Goal: Task Accomplishment & Management: Use online tool/utility

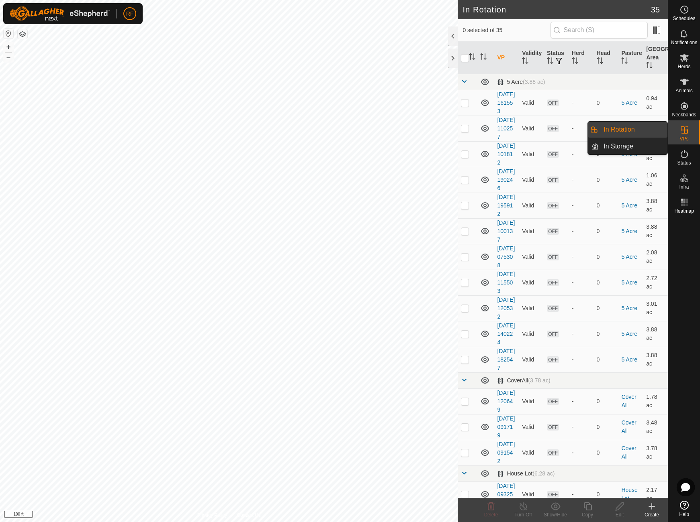
click at [636, 132] on link "In Rotation" at bounding box center [632, 130] width 69 height 16
click at [652, 507] on icon at bounding box center [652, 507] width 6 height 0
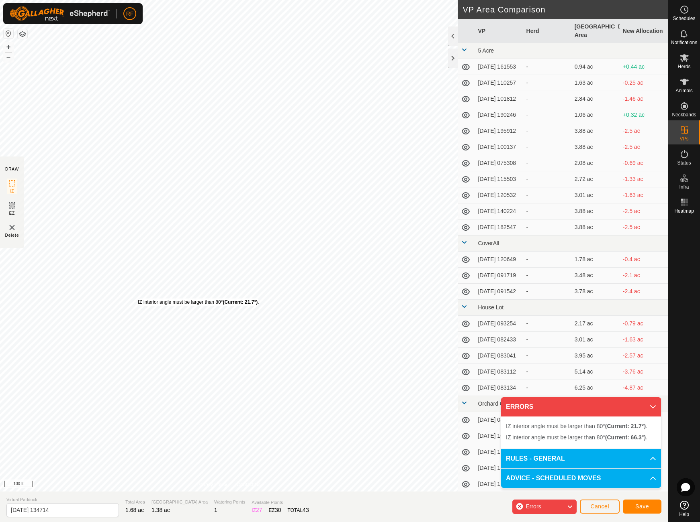
click at [138, 299] on div "IZ interior angle must be larger than 80° (Current: 21.7°) ." at bounding box center [198, 302] width 121 height 7
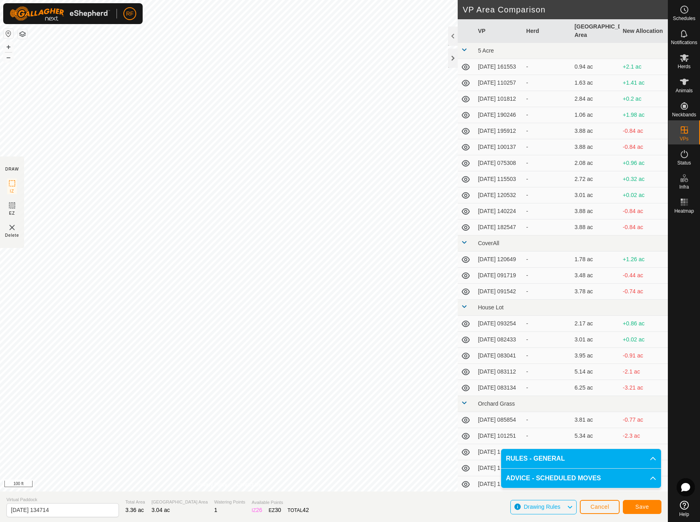
click at [643, 507] on span "Save" at bounding box center [642, 507] width 14 height 6
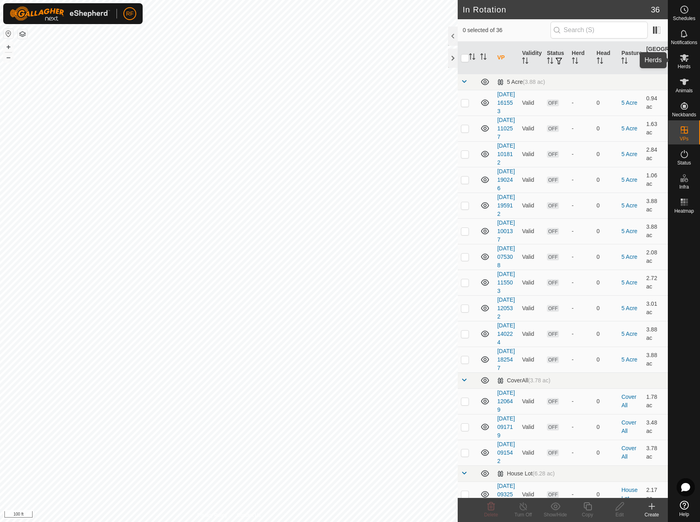
click at [684, 59] on icon at bounding box center [683, 58] width 9 height 8
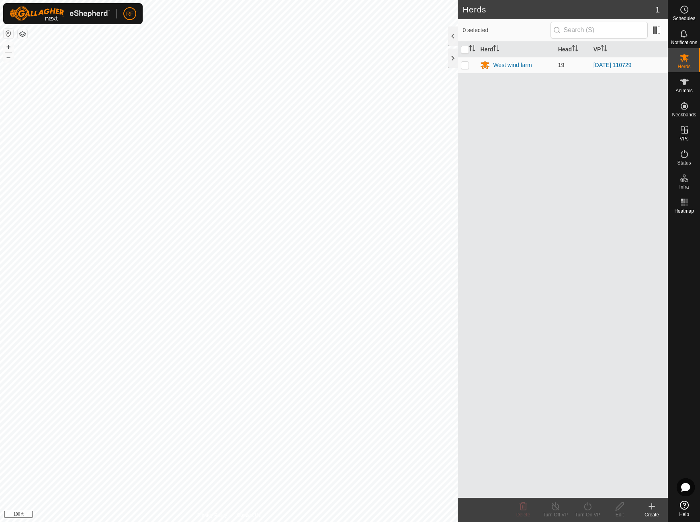
click at [465, 64] on p-checkbox at bounding box center [465, 65] width 8 height 6
checkbox input "true"
click at [589, 508] on icon at bounding box center [587, 507] width 10 height 10
click at [589, 487] on link "Now" at bounding box center [611, 489] width 80 height 16
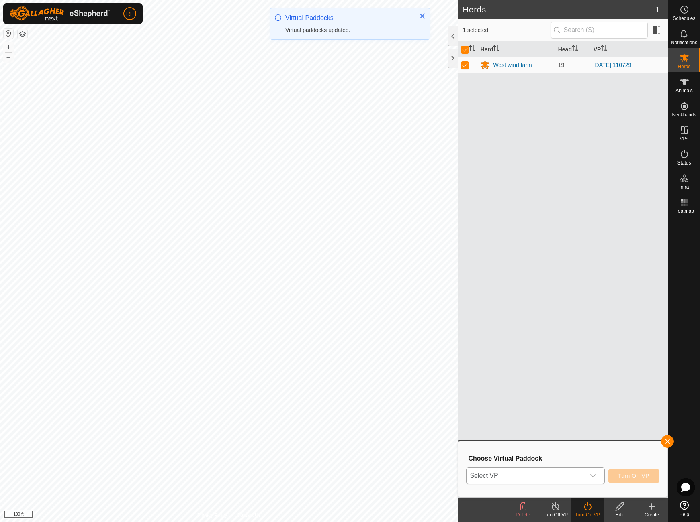
click at [592, 475] on icon "dropdown trigger" at bounding box center [592, 476] width 6 height 6
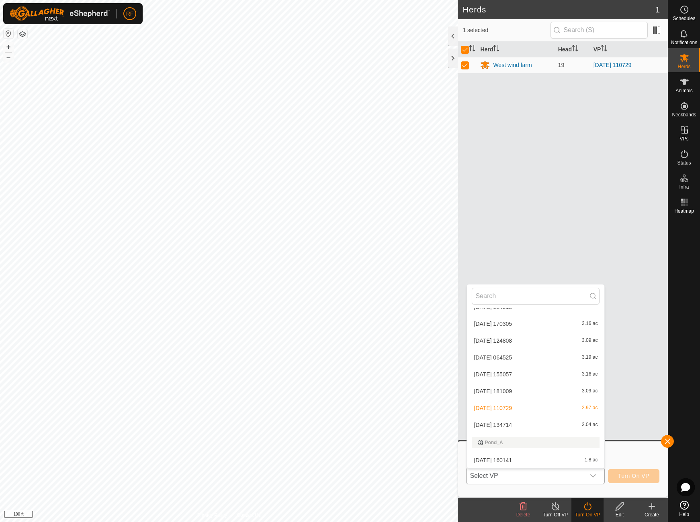
scroll to position [485, 0]
click at [536, 428] on li "2025-08-14 134714 3.04 ac" at bounding box center [535, 426] width 137 height 16
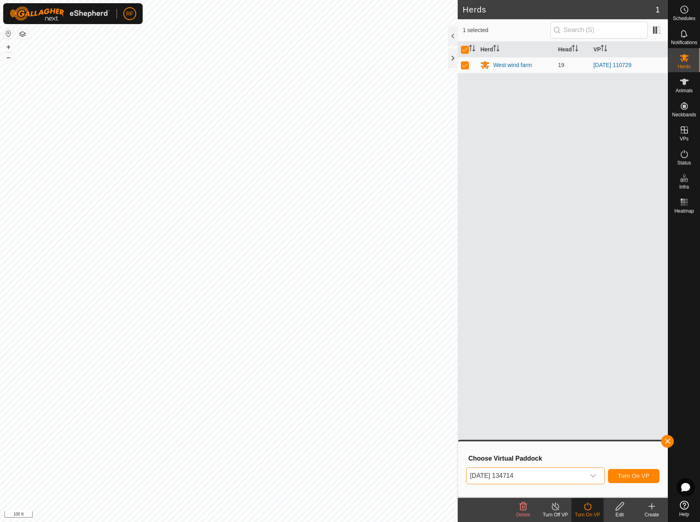
click at [622, 474] on span "Turn On VP" at bounding box center [633, 476] width 31 height 6
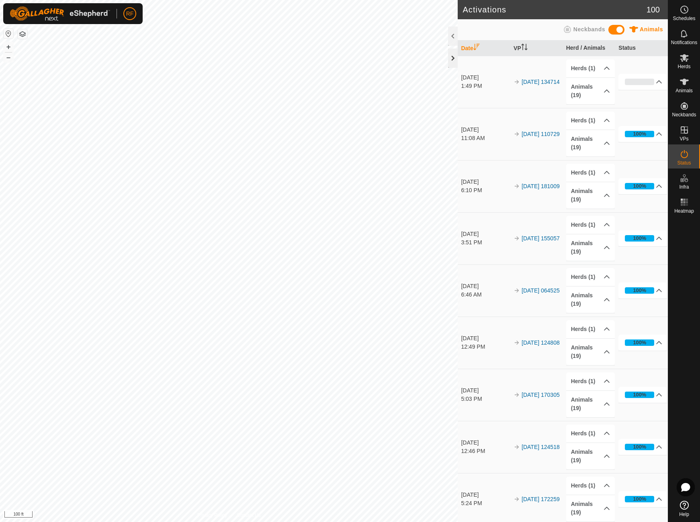
click at [453, 57] on div at bounding box center [453, 58] width 10 height 19
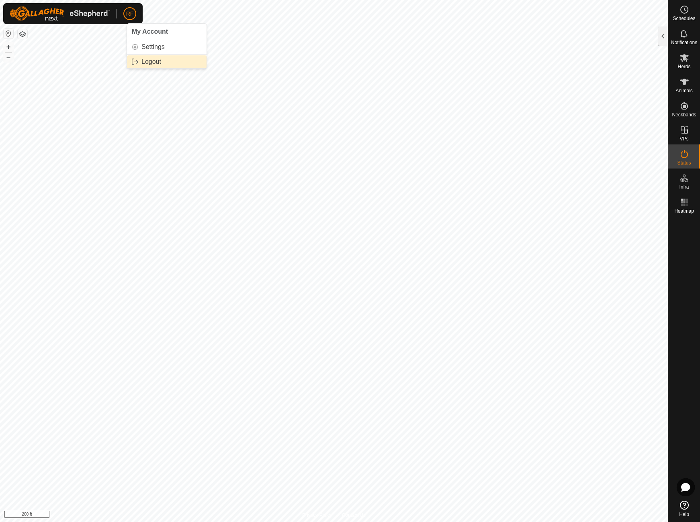
click at [144, 61] on link "Logout" at bounding box center [167, 61] width 80 height 13
